Goal: Information Seeking & Learning: Find specific fact

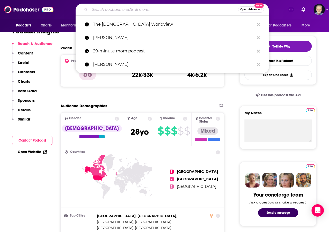
click at [152, 11] on input "Search podcasts, credits, & more..." at bounding box center [164, 9] width 148 height 8
paste input "Encounter – Special Edition"
type input "Encounter – Special Edition"
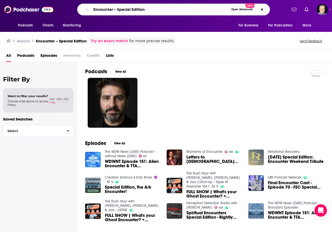
click at [118, 9] on input "Encounter – Special Edition" at bounding box center [160, 9] width 138 height 8
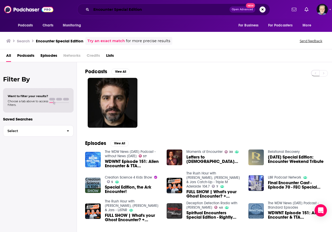
click at [118, 8] on input "Encounter Special Edition" at bounding box center [160, 9] width 138 height 8
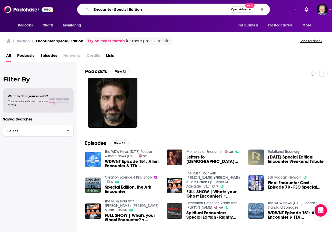
click at [118, 8] on input "Encounter Special Edition" at bounding box center [160, 9] width 138 height 8
drag, startPoint x: 121, startPoint y: 10, endPoint x: 78, endPoint y: 5, distance: 43.4
click at [78, 5] on div "[PERSON_NAME] Open Advanced New" at bounding box center [173, 10] width 193 height 12
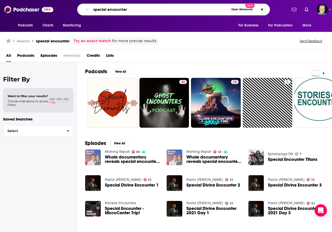
click at [113, 12] on input "special encounter" at bounding box center [160, 9] width 138 height 8
type input "[PERSON_NAME]"
